Goal: Transaction & Acquisition: Purchase product/service

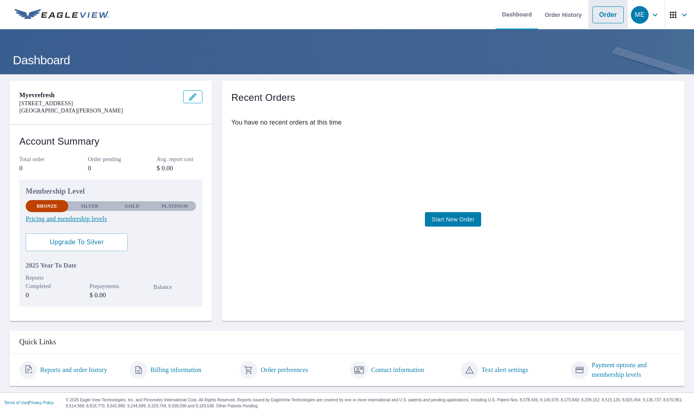
click at [532, 20] on link "Order" at bounding box center [608, 14] width 31 height 17
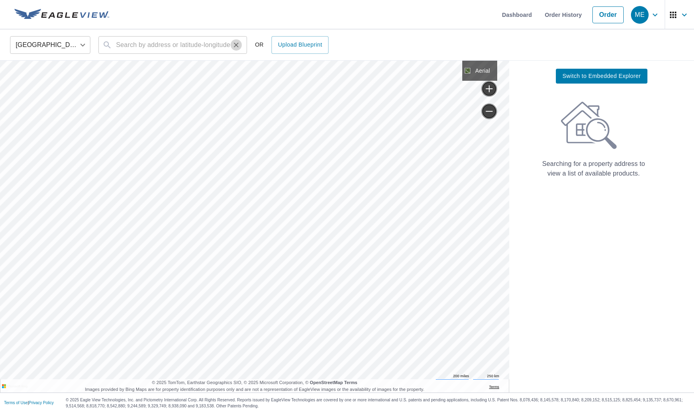
click at [235, 46] on icon "Clear" at bounding box center [236, 45] width 8 height 8
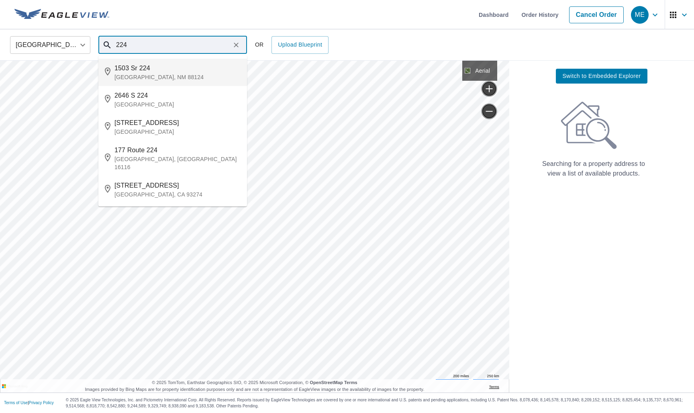
click at [211, 83] on li "[STREET_ADDRESS]" at bounding box center [172, 72] width 149 height 27
type input "[STREET_ADDRESS]"
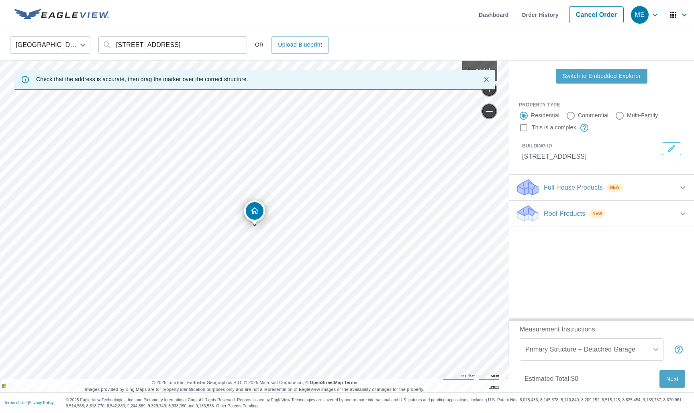
click at [532, 82] on button "Switch to Embedded Explorer" at bounding box center [601, 76] width 91 height 15
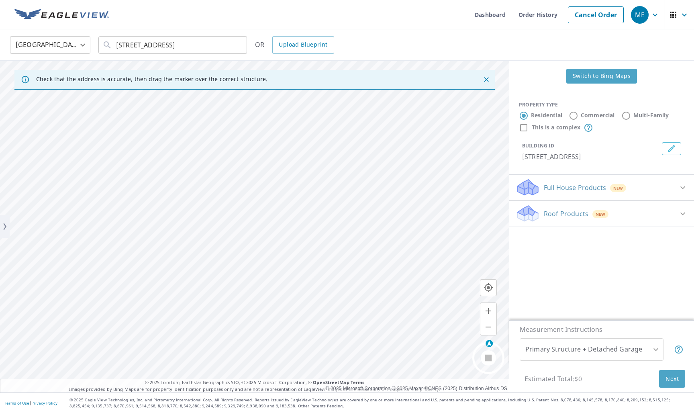
click at [532, 76] on span "Switch to Bing Maps" at bounding box center [602, 76] width 58 height 10
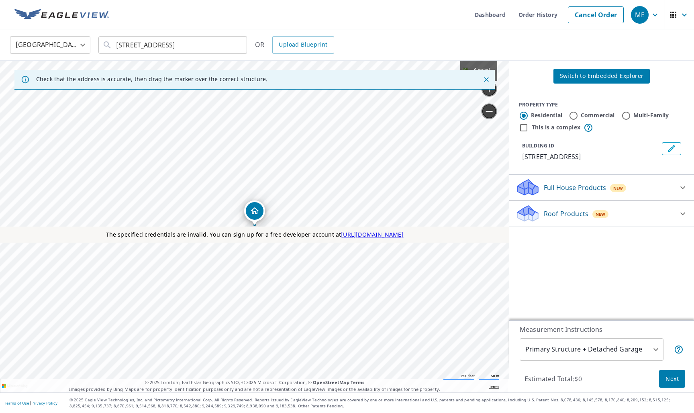
click at [532, 78] on span "Switch to Embedded Explorer" at bounding box center [602, 76] width 84 height 10
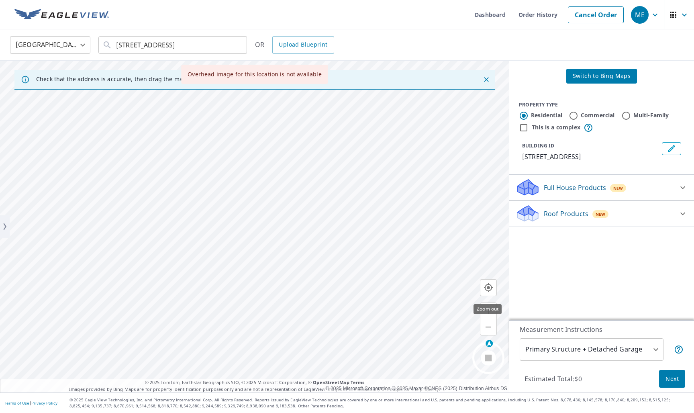
click at [489, 326] on icon "button" at bounding box center [489, 327] width 10 height 10
click at [489, 325] on icon "button" at bounding box center [489, 327] width 10 height 10
click at [488, 320] on button "button" at bounding box center [489, 327] width 16 height 16
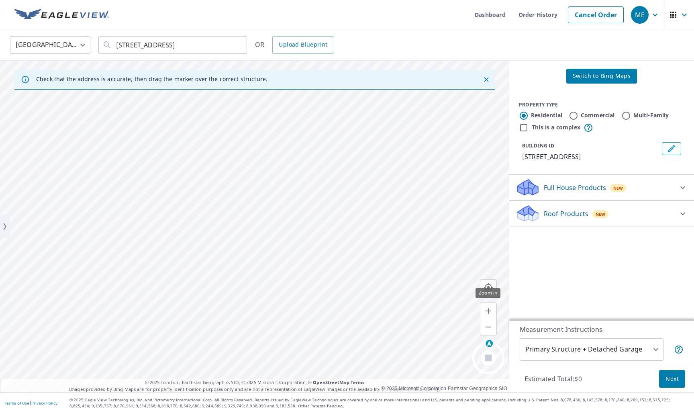
click at [491, 311] on icon "button" at bounding box center [489, 311] width 10 height 10
click at [489, 312] on icon "button" at bounding box center [489, 311] width 6 height 6
click at [532, 17] on link "Cancel Order" at bounding box center [596, 14] width 56 height 17
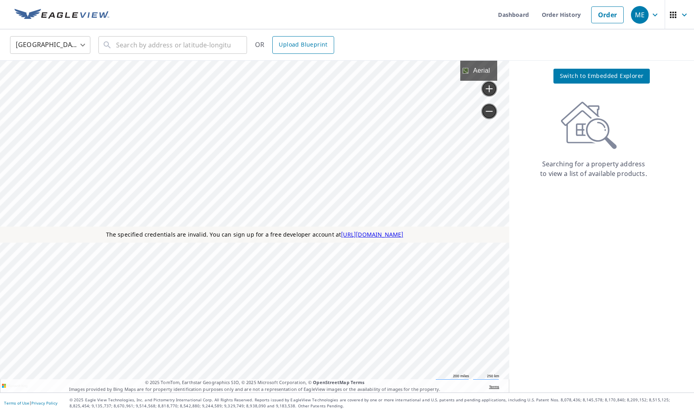
click at [330, 47] on link "Upload Blueprint" at bounding box center [302, 45] width 61 height 18
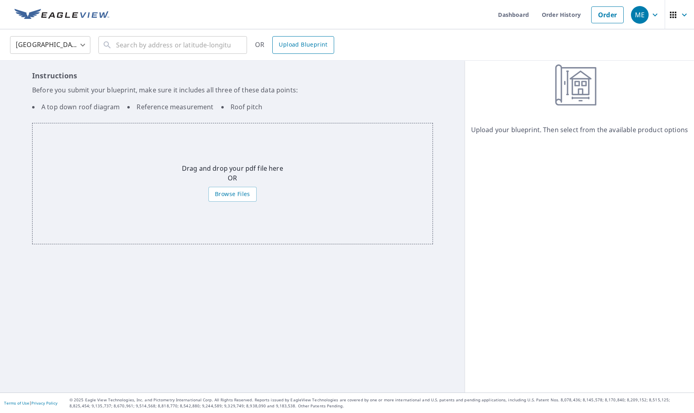
click at [308, 49] on span "Upload Blueprint" at bounding box center [303, 45] width 49 height 10
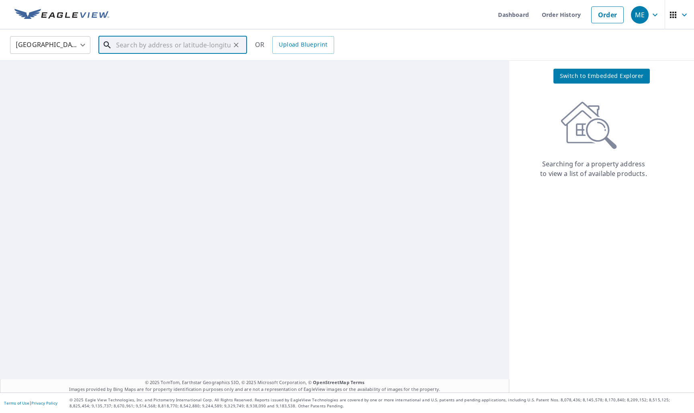
click at [214, 48] on input "text" at bounding box center [173, 45] width 115 height 23
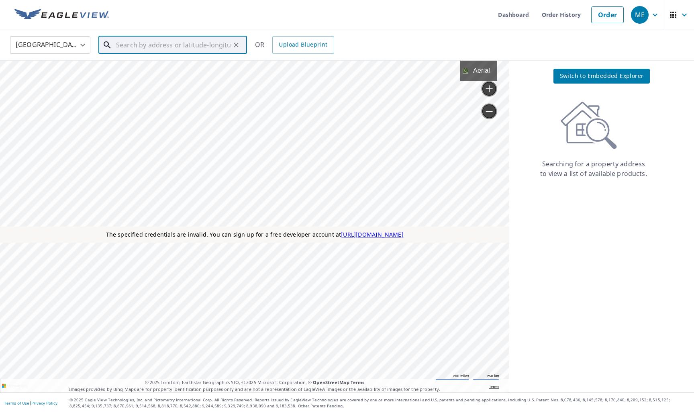
click at [209, 44] on input "text" at bounding box center [173, 45] width 115 height 23
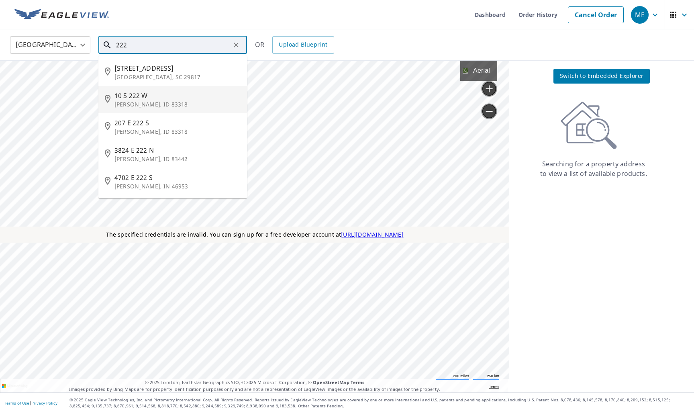
click at [177, 86] on li "[STREET_ADDRESS][PERSON_NAME]" at bounding box center [172, 99] width 149 height 27
type input "[STREET_ADDRESS][PERSON_NAME]"
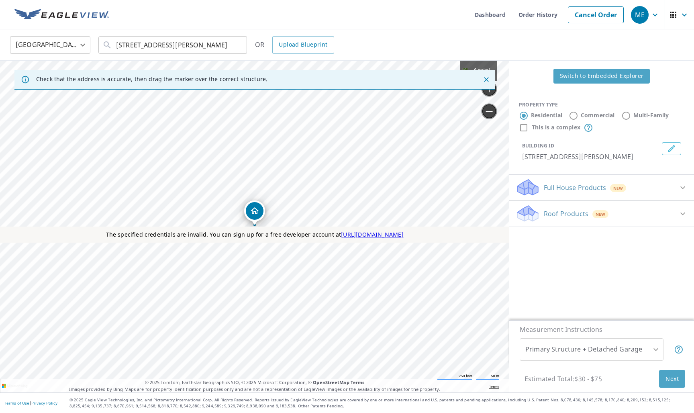
click at [532, 74] on span "Switch to Embedded Explorer" at bounding box center [602, 76] width 84 height 10
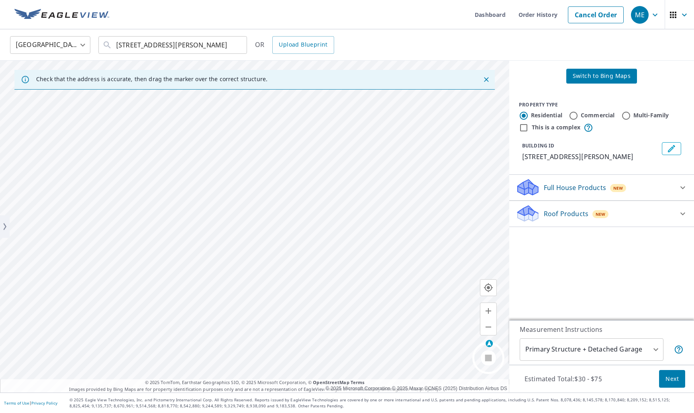
click at [532, 76] on span "Switch to Bing Maps" at bounding box center [602, 76] width 58 height 10
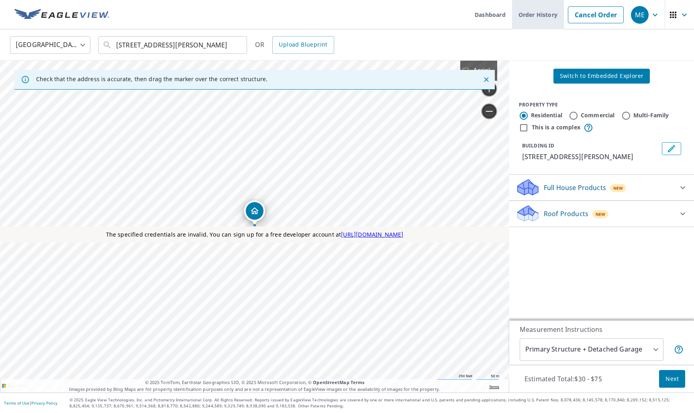
click at [532, 14] on link "Order History" at bounding box center [538, 14] width 52 height 29
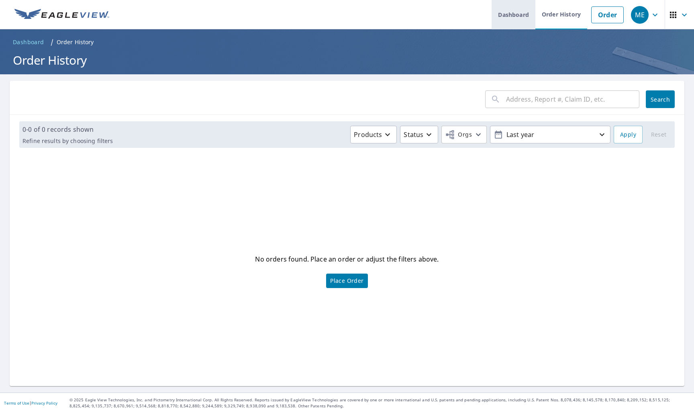
click at [509, 16] on link "Dashboard" at bounding box center [514, 14] width 44 height 29
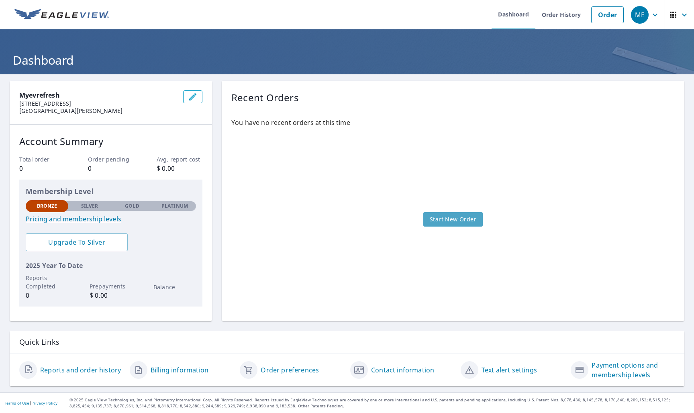
click at [440, 220] on span "Start New Order" at bounding box center [453, 220] width 47 height 10
